Goal: Check status: Check status

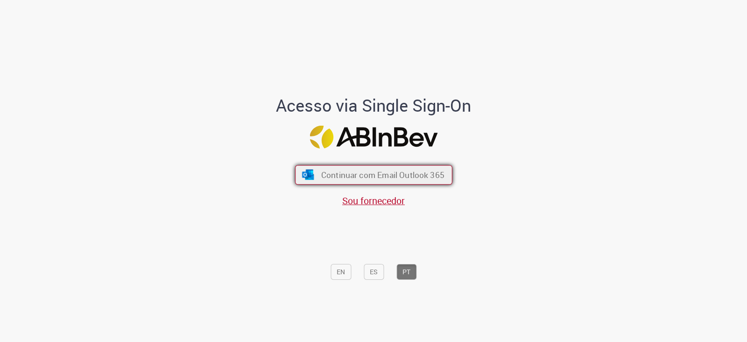
click at [392, 165] on button "Continuar com Email Outlook 365" at bounding box center [373, 175] width 157 height 20
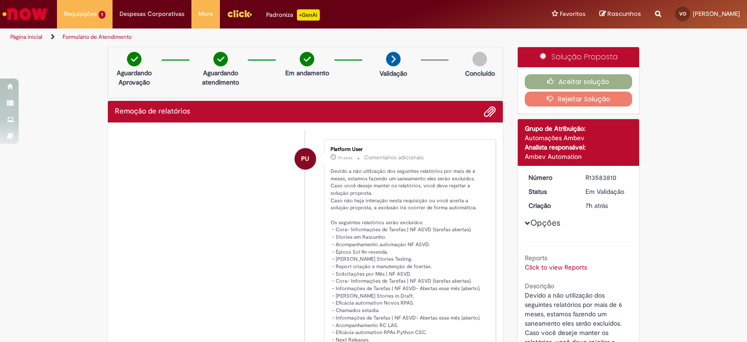
click at [0, 0] on button "Opções" at bounding box center [0, 0] width 0 height 0
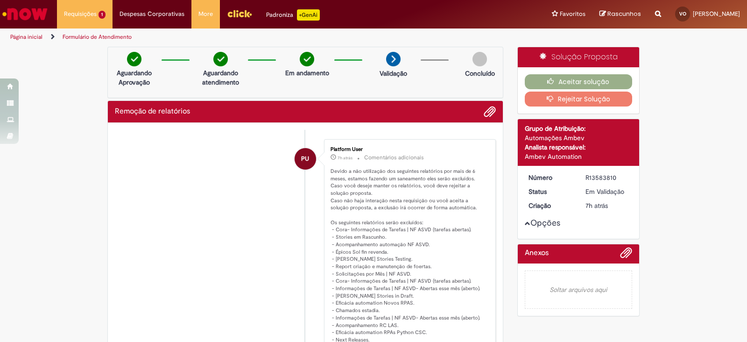
click at [0, 0] on button "Opções" at bounding box center [0, 0] width 0 height 0
